Goal: Find specific page/section: Find specific page/section

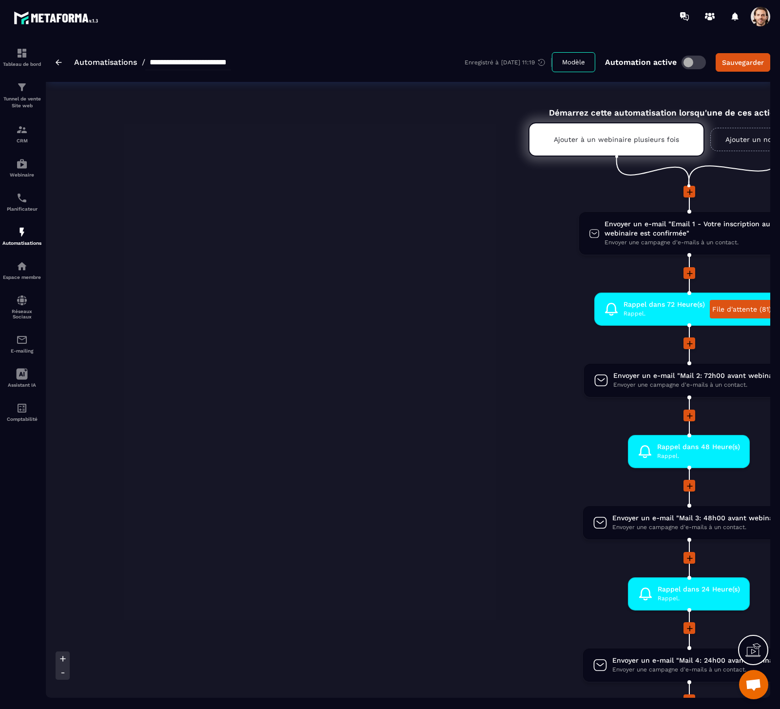
scroll to position [0, 228]
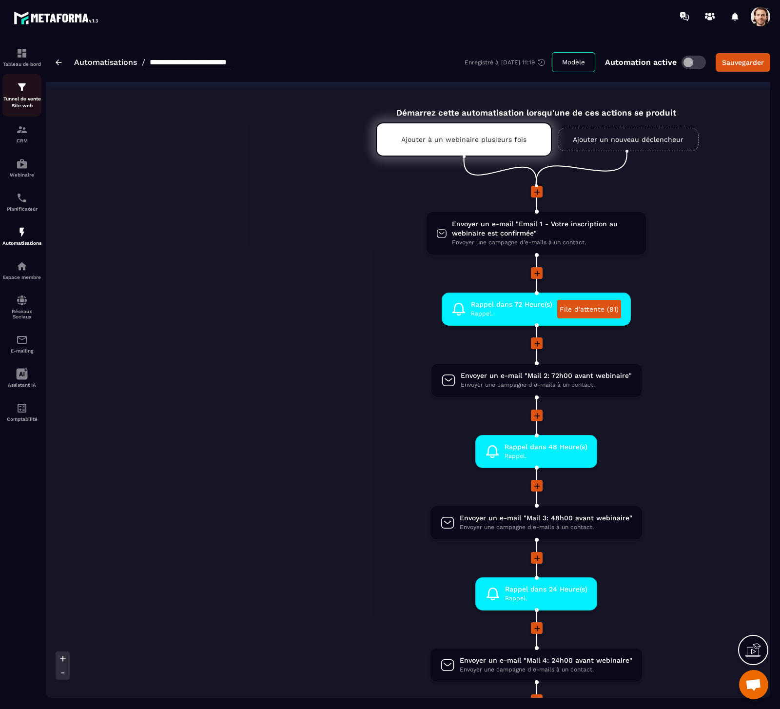
click at [29, 108] on p "Tunnel de vente Site web" at bounding box center [21, 103] width 39 height 14
